Goal: Transaction & Acquisition: Subscribe to service/newsletter

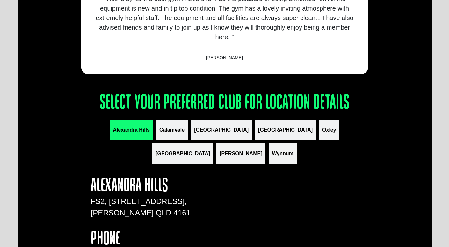
scroll to position [683, 0]
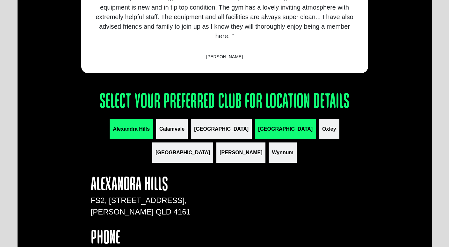
click at [258, 125] on span "[GEOGRAPHIC_DATA]" at bounding box center [285, 129] width 54 height 8
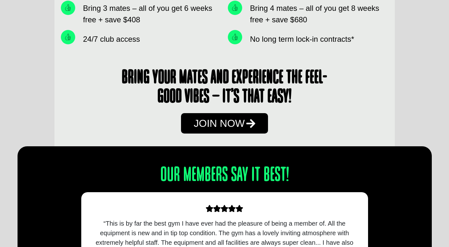
scroll to position [457, 0]
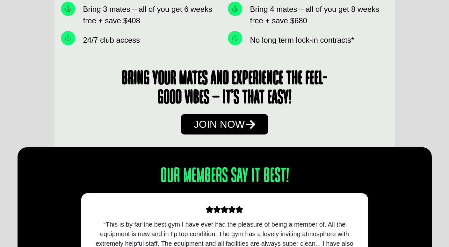
click at [223, 125] on span "Join Now" at bounding box center [219, 124] width 51 height 10
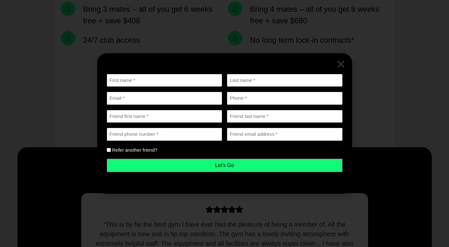
click at [341, 64] on icon "Close" at bounding box center [341, 65] width 10 height 10
click at [342, 63] on icon "Close" at bounding box center [341, 65] width 10 height 10
click at [187, 36] on div "First name (Required) Last name (Required) Email (Required) Phone (Required) Fr…" at bounding box center [224, 123] width 449 height 247
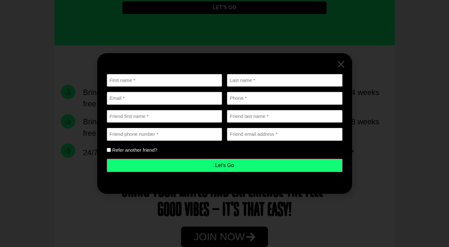
scroll to position [343, 0]
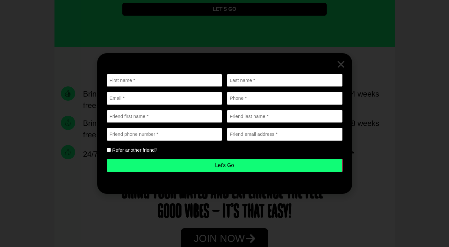
click at [70, 142] on div "First name (Required) Last name (Required) Email (Required) Phone (Required) Fr…" at bounding box center [224, 123] width 449 height 247
click at [151, 25] on div "First name (Required) Last name (Required) Email (Required) Phone (Required) Fr…" at bounding box center [224, 123] width 449 height 247
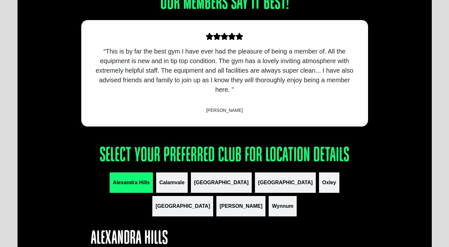
scroll to position [587, 0]
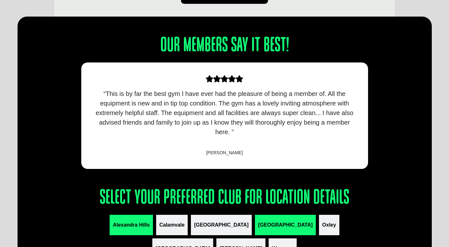
click at [258, 226] on span "[GEOGRAPHIC_DATA]" at bounding box center [285, 225] width 54 height 8
